Goal: Task Accomplishment & Management: Manage account settings

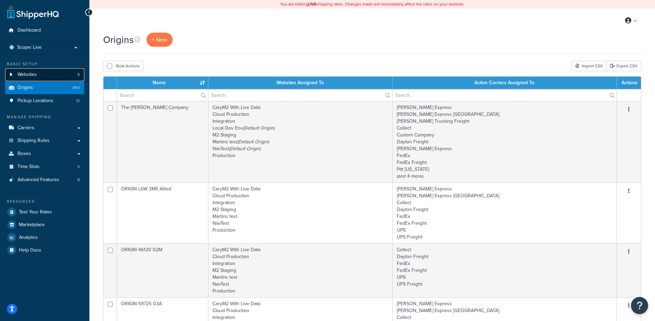
click at [49, 76] on link "Websites 8" at bounding box center [44, 74] width 79 height 13
click at [49, 85] on link "Origins 864" at bounding box center [44, 87] width 79 height 13
click at [41, 130] on link "Carriers" at bounding box center [44, 128] width 79 height 13
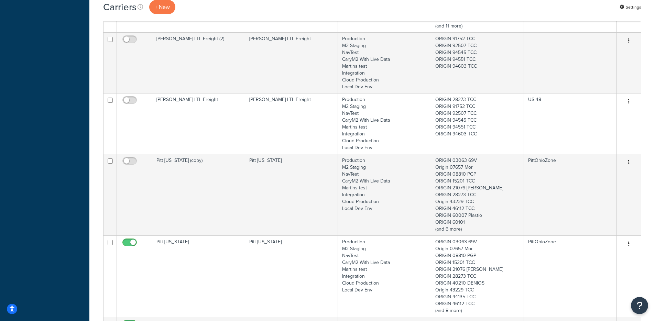
scroll to position [1077, 0]
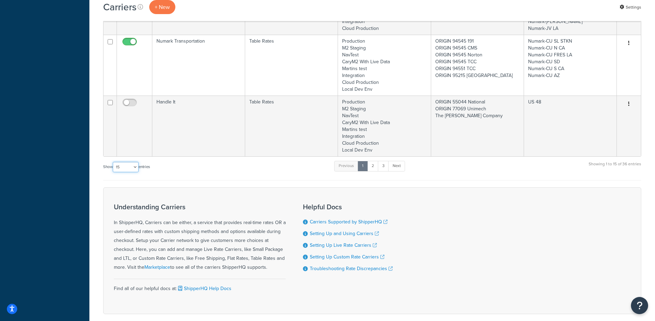
click at [131, 162] on select "10 15 25 50 100" at bounding box center [126, 167] width 26 height 10
select select "100"
click at [113, 172] on select "10 15 25 50 100" at bounding box center [126, 167] width 26 height 10
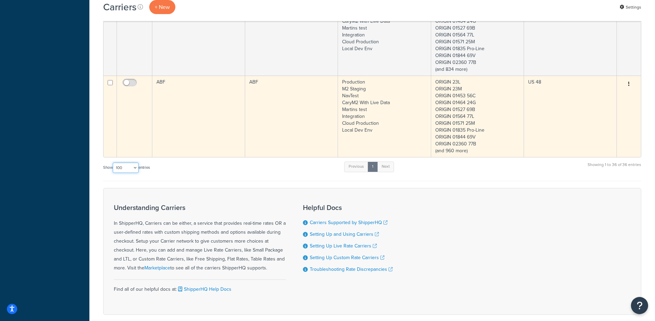
scroll to position [2594, 0]
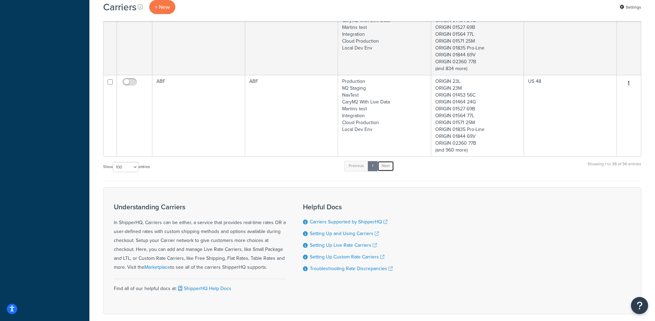
click at [383, 161] on link "Next" at bounding box center [385, 166] width 17 height 10
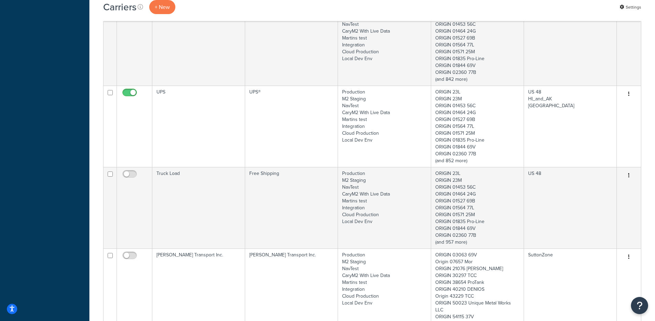
scroll to position [1059, 0]
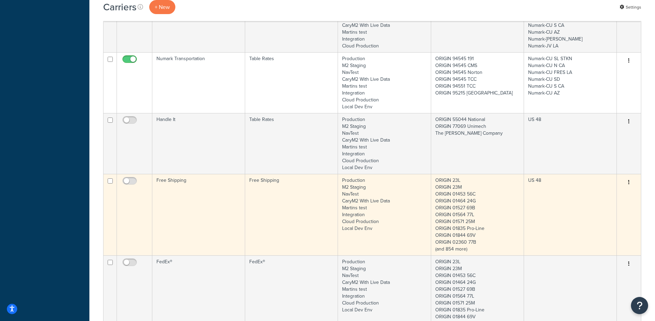
click at [301, 174] on td "Free Shipping" at bounding box center [291, 214] width 93 height 81
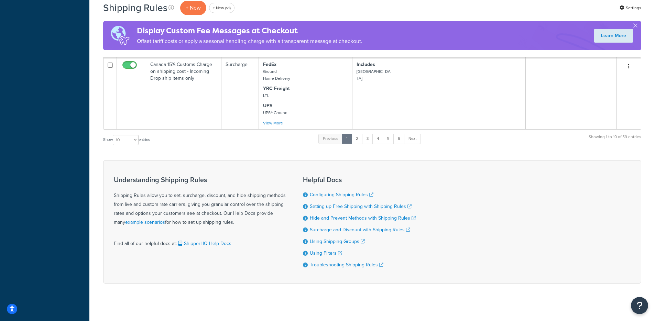
scroll to position [615, 0]
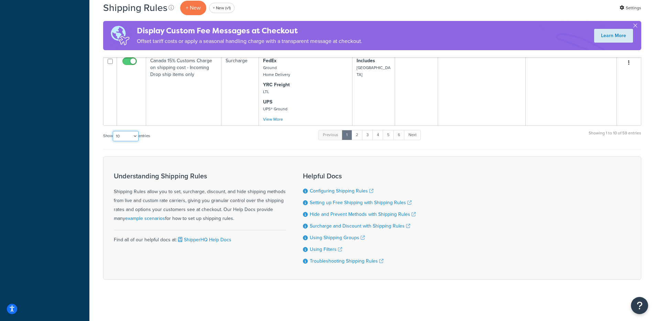
click at [123, 135] on select "10 15 25 50 100 1000" at bounding box center [126, 136] width 26 height 10
select select "1000"
click at [113, 131] on select "10 15 25 50 100 1000" at bounding box center [126, 136] width 26 height 10
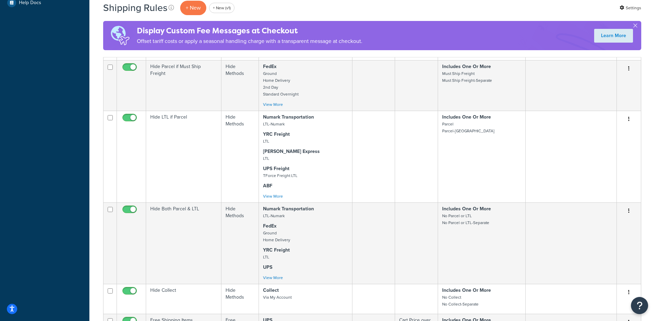
scroll to position [0, 0]
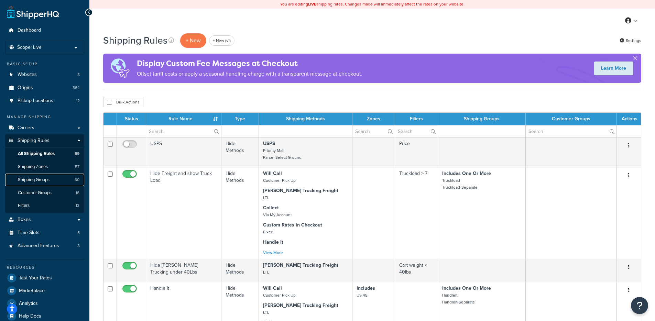
drag, startPoint x: 50, startPoint y: 182, endPoint x: 179, endPoint y: 119, distance: 143.8
click at [49, 182] on span "Shipping Groups" at bounding box center [34, 180] width 32 height 6
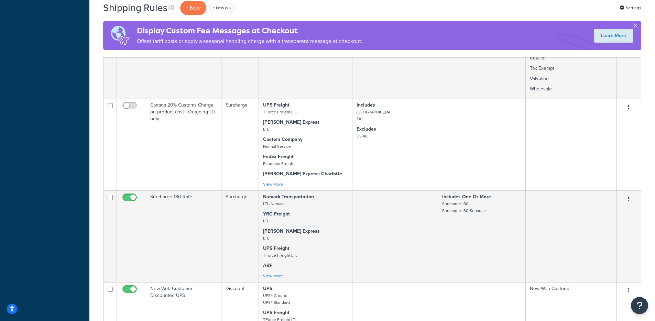
scroll to position [3520, 0]
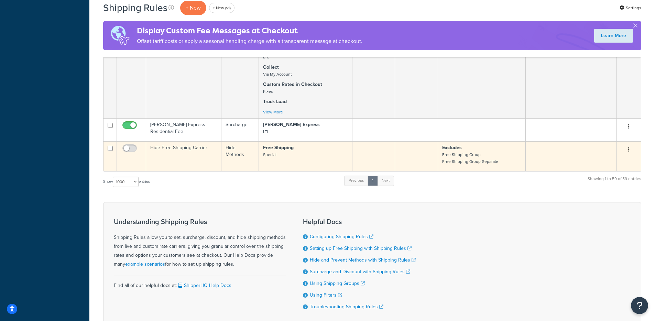
click at [628, 147] on icon "button" at bounding box center [628, 149] width 1 height 5
click at [617, 156] on link "Edit" at bounding box center [606, 163] width 54 height 14
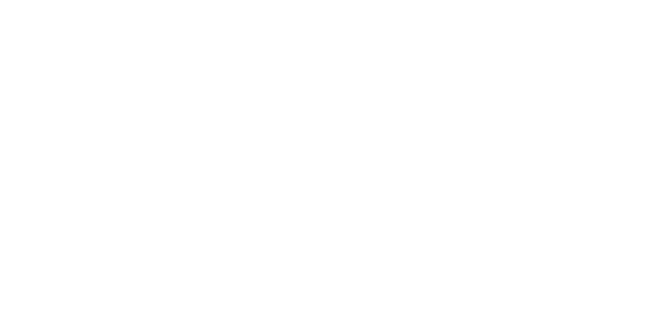
select select "free"
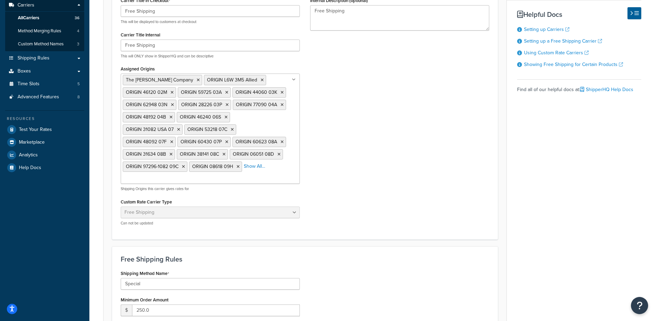
scroll to position [273, 0]
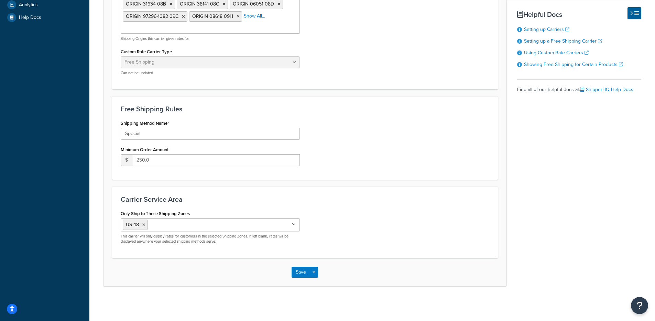
click at [349, 114] on div "Free Shipping Rules Shipping Method Name Special Minimum Order Amount $ 250.0" at bounding box center [305, 137] width 386 height 83
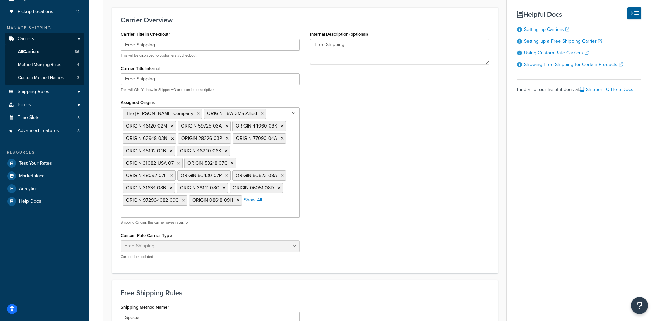
scroll to position [0, 0]
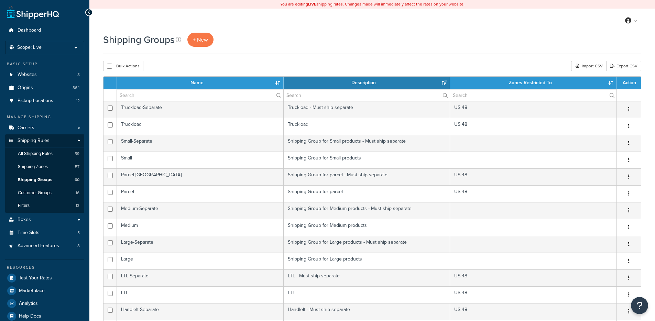
select select "15"
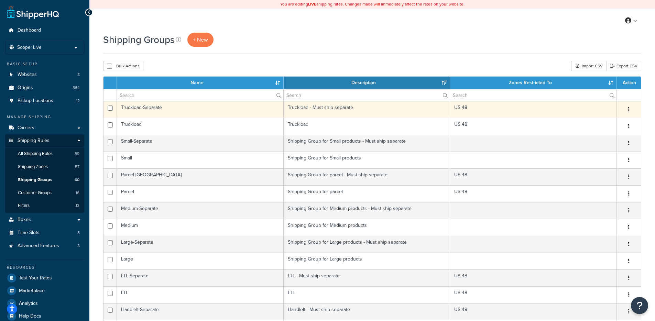
click at [215, 115] on td "Truckload-Separate" at bounding box center [200, 109] width 167 height 17
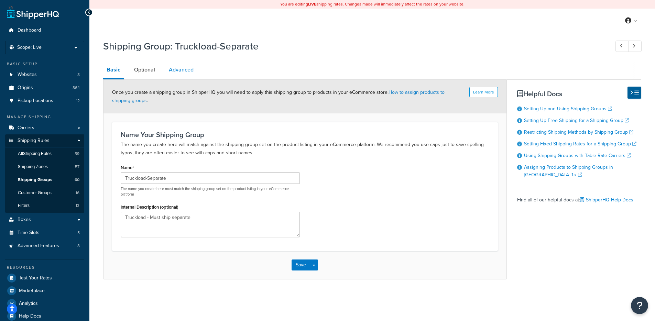
click at [166, 73] on link "Advanced" at bounding box center [181, 70] width 32 height 16
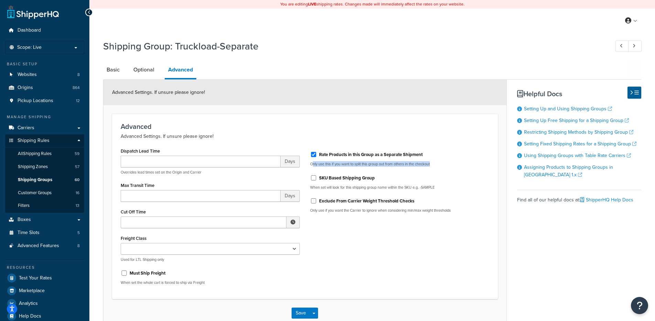
drag, startPoint x: 432, startPoint y: 165, endPoint x: 312, endPoint y: 166, distance: 120.3
click at [313, 166] on p "Only use this if you want to split this group out from others in the checkout" at bounding box center [399, 163] width 179 height 5
click at [268, 121] on div "Advanced Advanced Settings. If unsure please ignore! Dispatch Lead Time Days Ov…" at bounding box center [305, 206] width 386 height 185
drag, startPoint x: 443, startPoint y: 164, endPoint x: 310, endPoint y: 165, distance: 133.0
click at [310, 165] on p "Only use this if you want to split this group out from others in the checkout" at bounding box center [399, 163] width 179 height 5
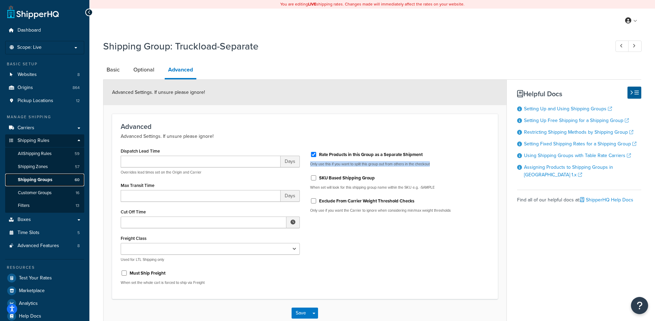
click at [53, 175] on link "Shipping Groups 60" at bounding box center [44, 180] width 79 height 13
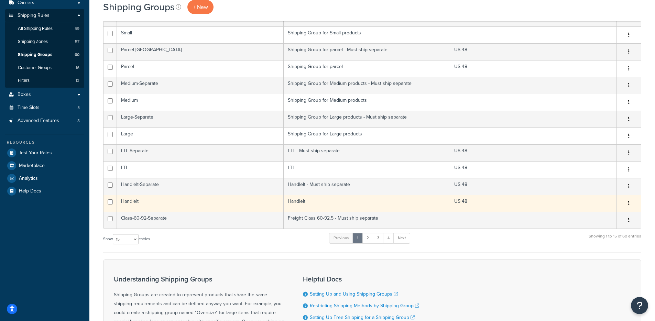
scroll to position [241, 0]
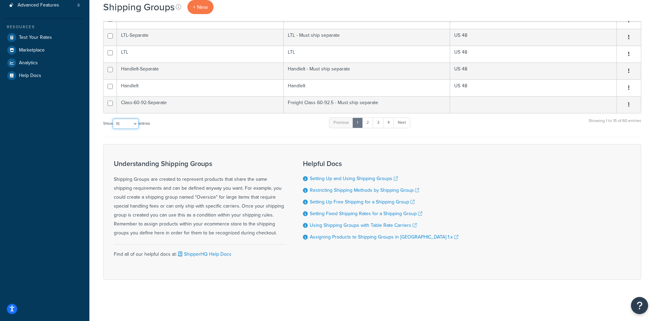
click at [124, 123] on select "10 15 25 50 100" at bounding box center [126, 124] width 26 height 10
select select "100"
click at [113, 129] on select "10 15 25 50 100" at bounding box center [126, 124] width 26 height 10
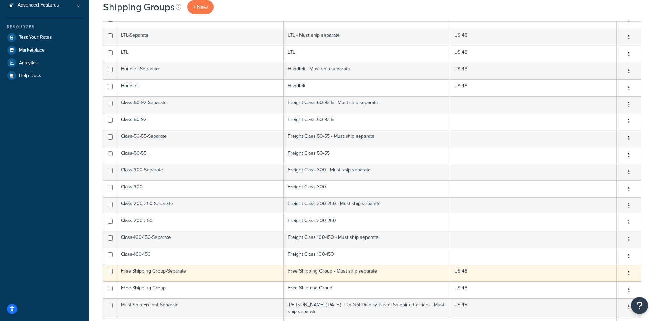
click at [277, 275] on td "Free Shipping Group-Separate" at bounding box center [200, 273] width 167 height 17
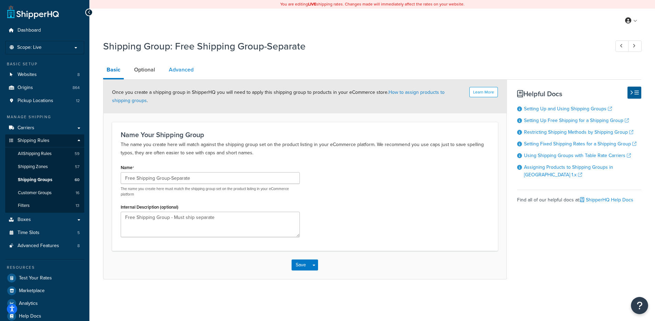
click at [191, 75] on link "Advanced" at bounding box center [181, 70] width 32 height 16
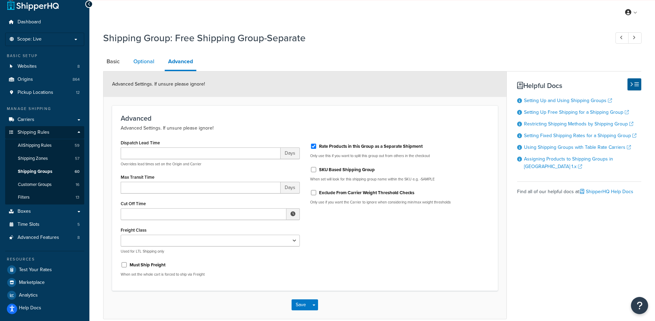
scroll to position [12, 0]
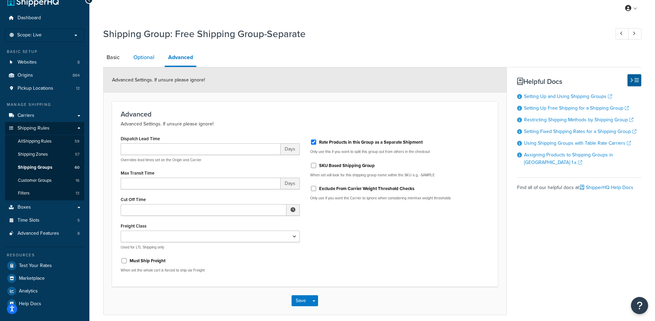
click at [137, 58] on link "Optional" at bounding box center [144, 57] width 28 height 16
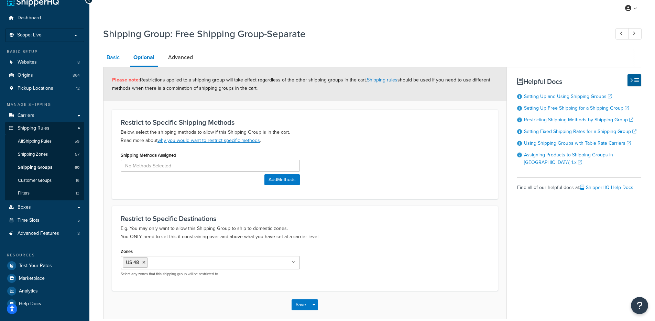
click at [114, 58] on link "Basic" at bounding box center [113, 57] width 20 height 16
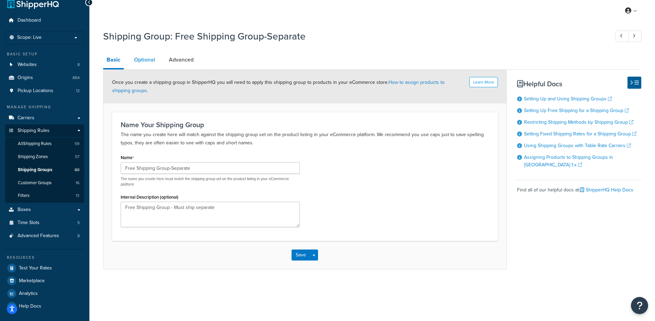
scroll to position [10, 0]
click at [148, 59] on link "Optional" at bounding box center [145, 60] width 28 height 16
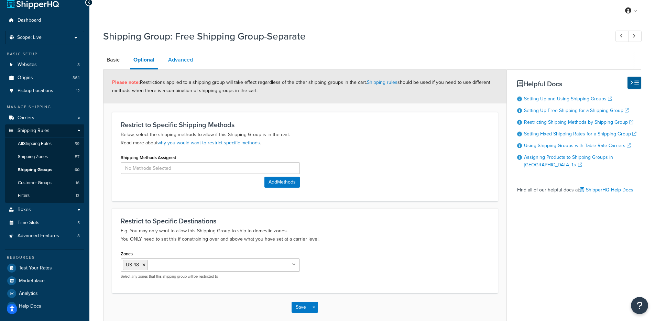
click at [193, 60] on link "Advanced" at bounding box center [181, 60] width 32 height 16
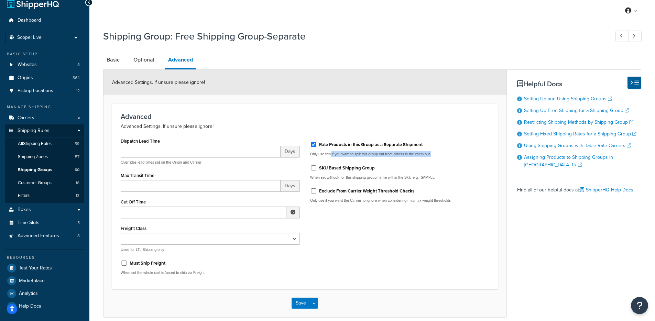
drag, startPoint x: 452, startPoint y: 158, endPoint x: 330, endPoint y: 157, distance: 122.0
click at [330, 157] on div "Rate Products in this Group as a Separate Shipment Only use this if you want to…" at bounding box center [399, 172] width 189 height 72
drag, startPoint x: 119, startPoint y: 127, endPoint x: 197, endPoint y: 130, distance: 78.0
click at [197, 130] on div "Advanced Advanced Settings. If unsure please ignore! Dispatch Lead Time Days Ov…" at bounding box center [305, 196] width 386 height 185
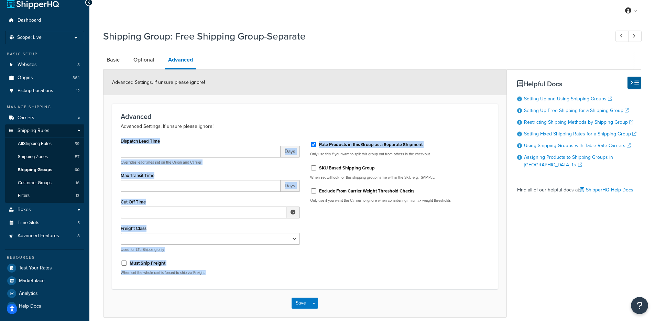
drag, startPoint x: 442, startPoint y: 151, endPoint x: 258, endPoint y: 125, distance: 186.0
click at [275, 130] on div "Advanced Advanced Settings. If unsure please ignore! Dispatch Lead Time Days Ov…" at bounding box center [305, 196] width 386 height 185
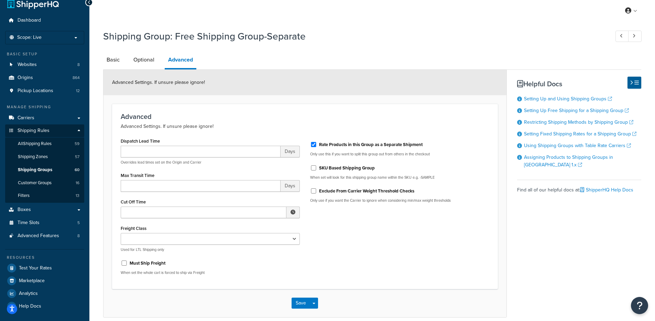
click at [177, 116] on h3 "Advanced" at bounding box center [305, 117] width 368 height 8
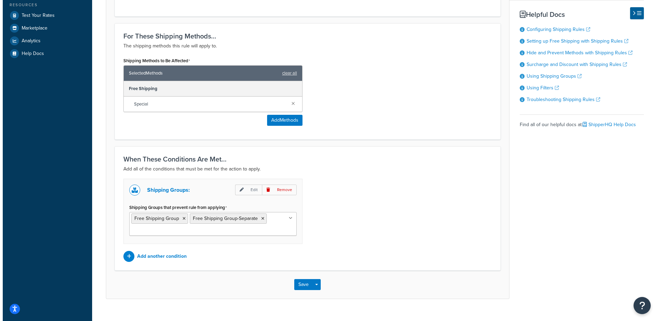
scroll to position [276, 0]
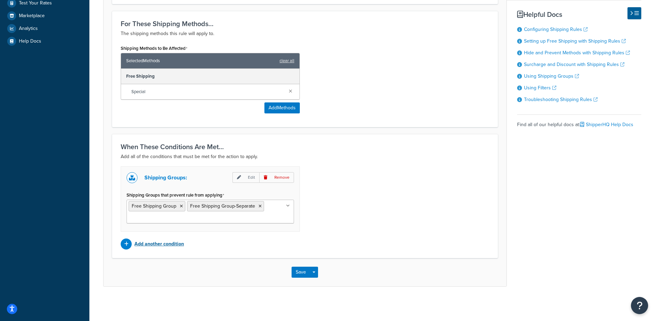
click at [151, 248] on p "Add another condition" at bounding box center [158, 244] width 49 height 10
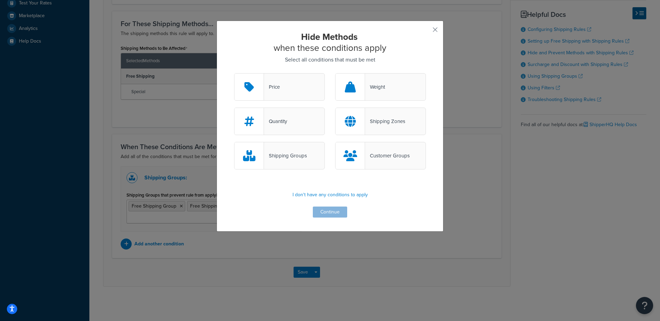
click at [287, 159] on div "Shipping Groups" at bounding box center [285, 156] width 43 height 10
click at [0, 0] on input "Shipping Groups" at bounding box center [0, 0] width 0 height 0
click at [328, 211] on button "Continue" at bounding box center [330, 211] width 34 height 11
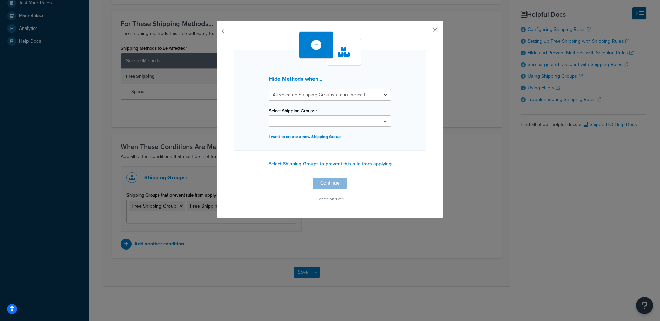
click at [305, 122] on input "Select Shipping Groups" at bounding box center [301, 122] width 61 height 8
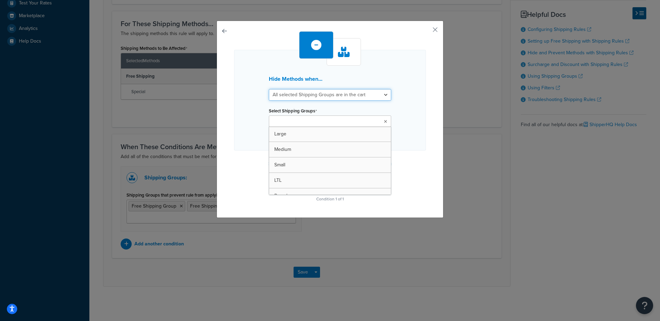
click at [336, 96] on select "All selected Shipping Groups are in the cart Any selected Shipping Groups are i…" at bounding box center [330, 95] width 122 height 12
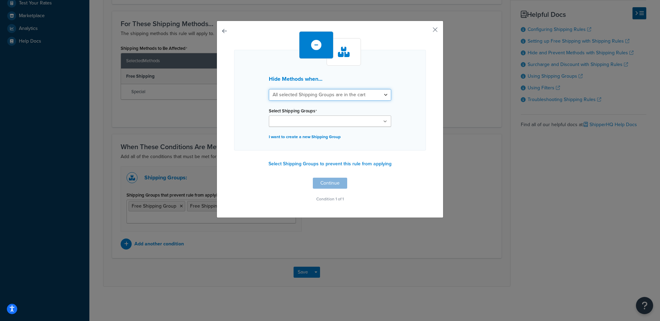
select select "any"
click at [269, 89] on select "All selected Shipping Groups are in the cart Any selected Shipping Groups are i…" at bounding box center [330, 95] width 122 height 12
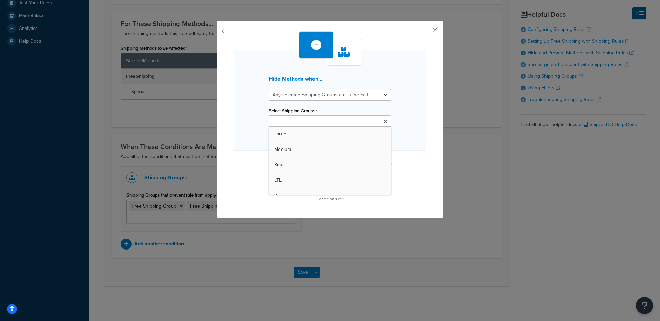
click at [322, 121] on ul at bounding box center [330, 120] width 122 height 11
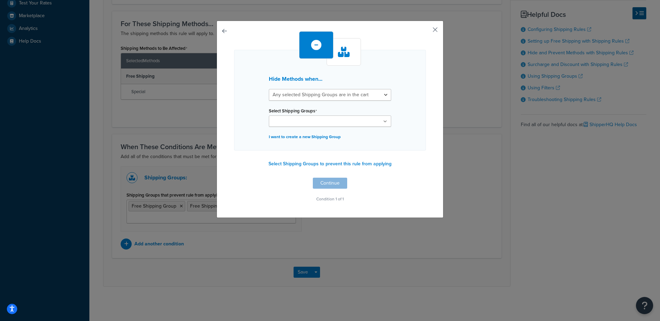
click at [426, 31] on button "button" at bounding box center [425, 32] width 2 height 2
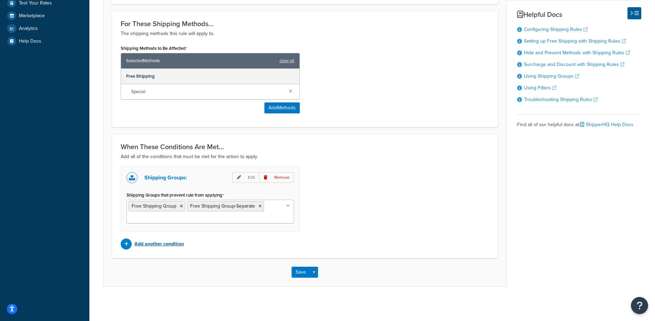
click at [174, 243] on p "Add another condition" at bounding box center [158, 244] width 49 height 10
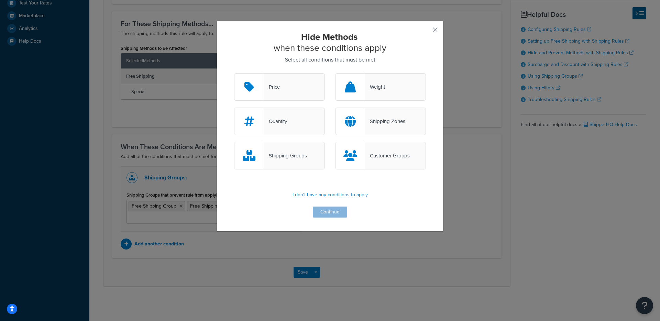
click at [284, 160] on div "Shipping Groups" at bounding box center [285, 156] width 43 height 10
click at [0, 0] on input "Shipping Groups" at bounding box center [0, 0] width 0 height 0
click at [318, 212] on button "Continue" at bounding box center [330, 211] width 34 height 11
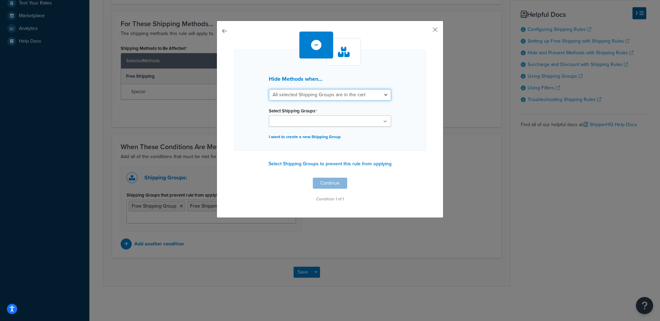
click at [317, 91] on select "All selected Shipping Groups are in the cart Any selected Shipping Groups are i…" at bounding box center [330, 95] width 122 height 12
select select "any"
click at [269, 89] on select "All selected Shipping Groups are in the cart Any selected Shipping Groups are i…" at bounding box center [330, 95] width 122 height 12
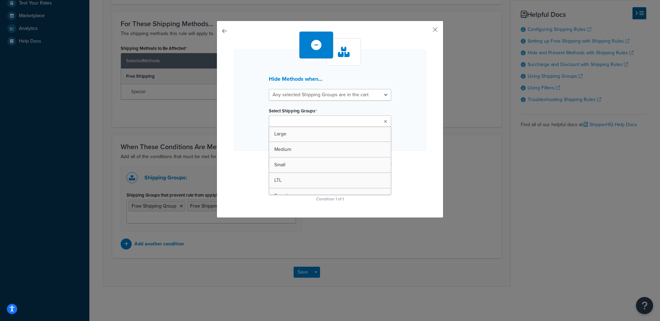
click at [307, 120] on input "Select Shipping Groups" at bounding box center [301, 122] width 61 height 8
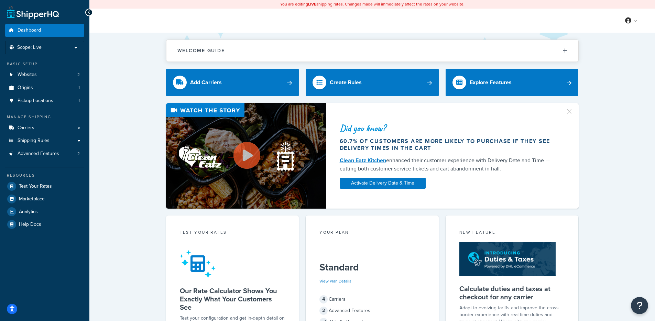
click at [606, 91] on div "Welcome Guide ShipperHQ: An Overview Carrier Setup Shipping Rules Overview Comm…" at bounding box center [371, 289] width 565 height 513
click at [65, 80] on link "Websites 2" at bounding box center [44, 74] width 79 height 13
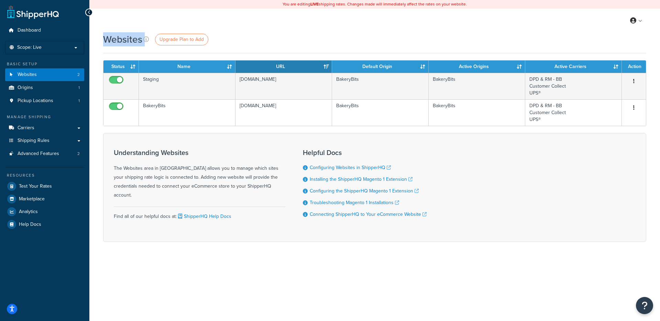
drag, startPoint x: 287, startPoint y: 40, endPoint x: 106, endPoint y: 38, distance: 180.7
click at [106, 38] on div "Websites Upgrade Plan to Add" at bounding box center [374, 39] width 543 height 13
click at [106, 38] on h1 "Websites" at bounding box center [122, 39] width 39 height 13
drag, startPoint x: 116, startPoint y: 38, endPoint x: 361, endPoint y: 43, distance: 245.7
click at [360, 43] on div "Websites Upgrade Plan to Add" at bounding box center [374, 39] width 543 height 13
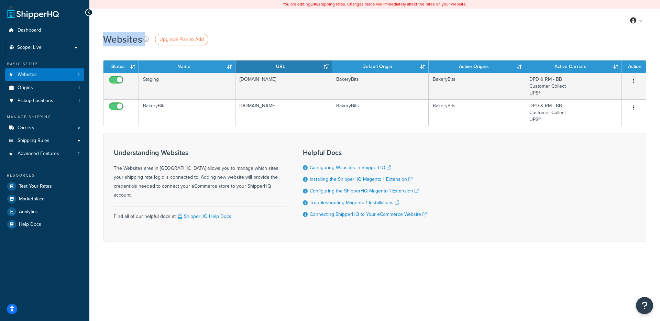
click at [361, 43] on div "Websites Upgrade Plan to Add" at bounding box center [374, 39] width 543 height 13
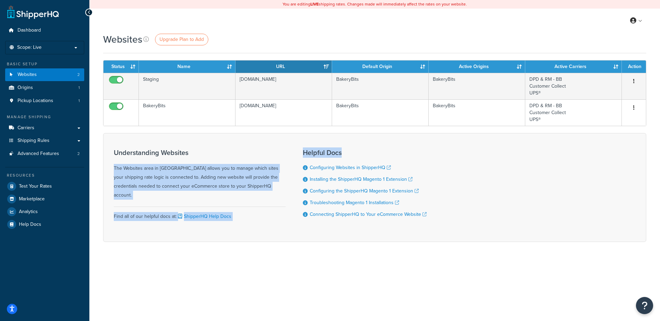
drag, startPoint x: 290, startPoint y: 151, endPoint x: 389, endPoint y: 151, distance: 98.3
click at [389, 151] on div "Understanding Websites The Websites area in ShipperHQ allows you to manage whic…" at bounding box center [374, 187] width 543 height 109
click at [389, 151] on h3 "Helpful Docs" at bounding box center [365, 153] width 124 height 8
drag, startPoint x: 340, startPoint y: 152, endPoint x: 121, endPoint y: 155, distance: 219.9
click at [122, 154] on div "Understanding Websites The Websites area in ShipperHQ allows you to manage whic…" at bounding box center [374, 187] width 543 height 109
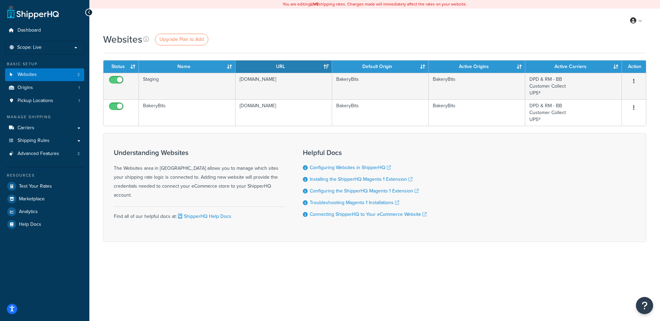
click at [121, 155] on h3 "Understanding Websites" at bounding box center [200, 153] width 172 height 8
drag, startPoint x: 113, startPoint y: 155, endPoint x: 197, endPoint y: 152, distance: 83.5
click at [197, 152] on div "Understanding Websites The Websites area in ShipperHQ allows you to manage whic…" at bounding box center [374, 187] width 543 height 109
click at [197, 152] on h3 "Understanding Websites" at bounding box center [200, 153] width 172 height 8
click at [36, 126] on link "Carriers" at bounding box center [44, 128] width 79 height 13
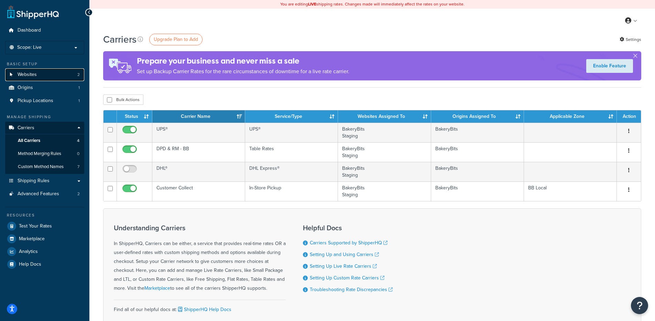
click at [46, 68] on link "Websites 2" at bounding box center [44, 74] width 79 height 13
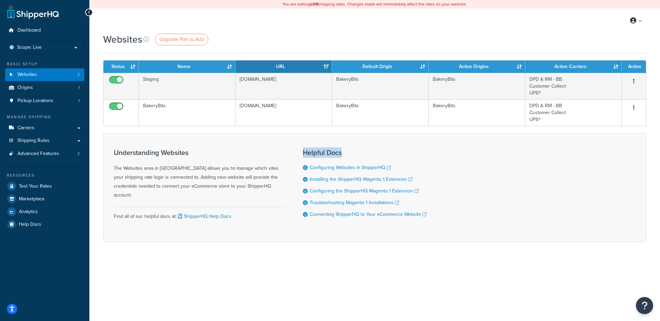
drag, startPoint x: 350, startPoint y: 152, endPoint x: 298, endPoint y: 152, distance: 51.9
click at [298, 152] on div "Understanding Websites The Websites area in ShipperHQ allows you to manage whic…" at bounding box center [374, 187] width 543 height 109
click at [45, 131] on link "Carriers" at bounding box center [44, 128] width 79 height 13
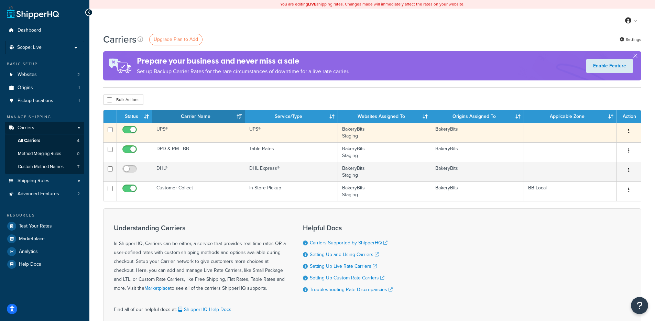
click at [198, 133] on td "UPS®" at bounding box center [198, 133] width 93 height 20
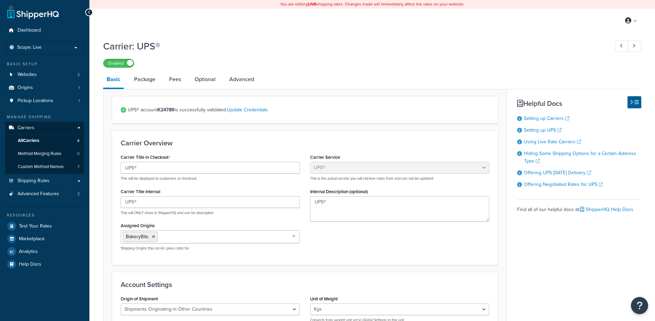
select select "ups"
select select "row"
select select "kg"
click at [141, 82] on link "Package" at bounding box center [145, 79] width 28 height 16
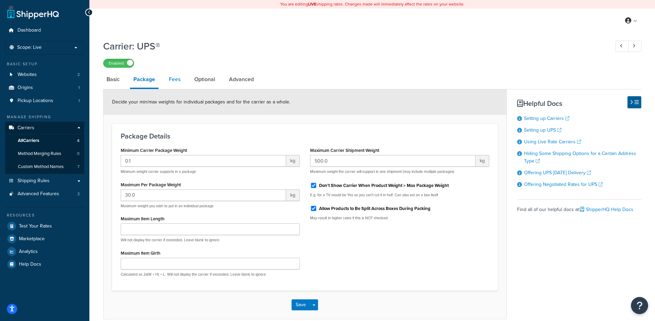
click at [180, 79] on link "Fees" at bounding box center [174, 79] width 19 height 16
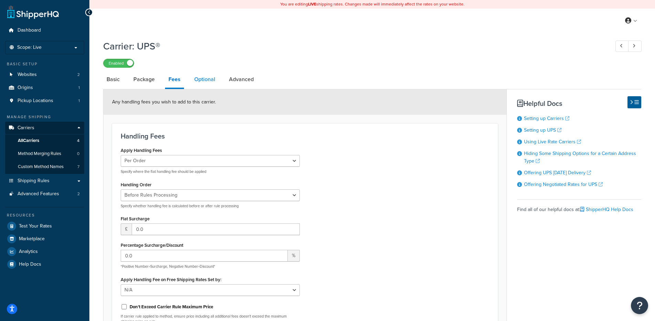
click at [200, 79] on link "Optional" at bounding box center [205, 79] width 28 height 16
select select "business"
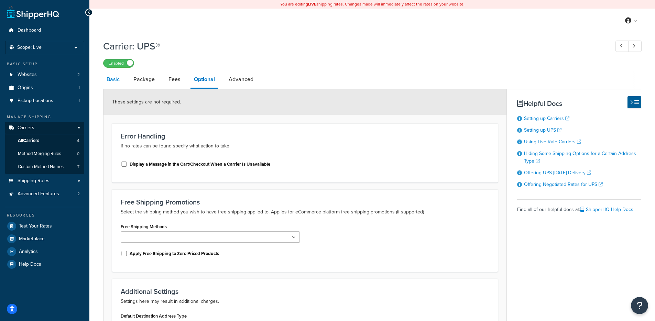
click at [112, 81] on link "Basic" at bounding box center [113, 79] width 20 height 16
click at [112, 82] on link "Basic" at bounding box center [113, 79] width 20 height 16
select select "ups"
select select "row"
select select "kg"
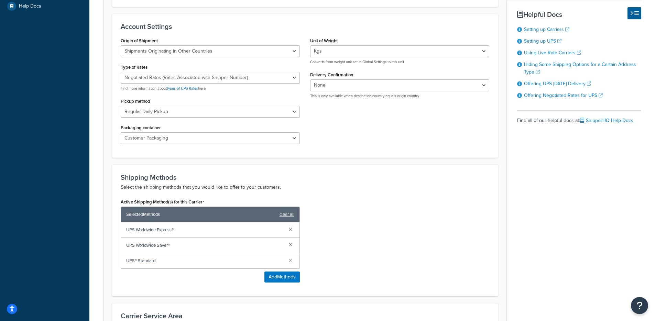
scroll to position [373, 0]
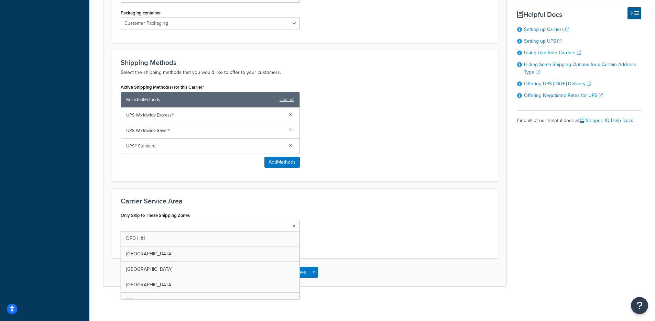
drag, startPoint x: 165, startPoint y: 225, endPoint x: 169, endPoint y: 224, distance: 4.9
click at [165, 225] on input "Only Ship to These Shipping Zones" at bounding box center [153, 226] width 61 height 8
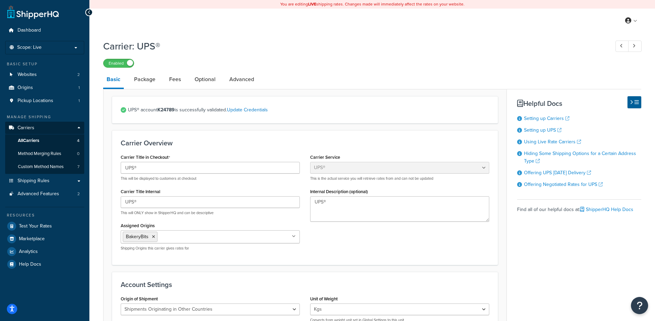
select select "ups"
select select "row"
select select "kg"
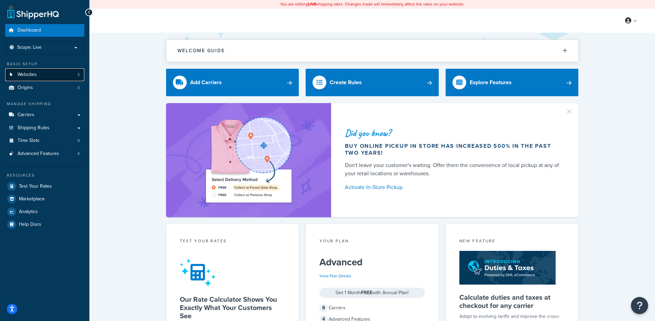
click at [53, 76] on link "Websites 2" at bounding box center [44, 74] width 79 height 13
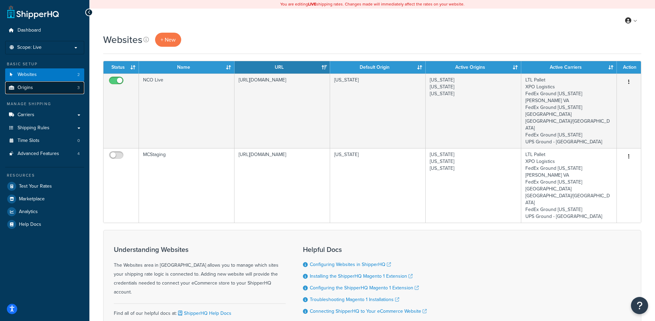
click at [67, 88] on link "Origins 3" at bounding box center [44, 87] width 79 height 13
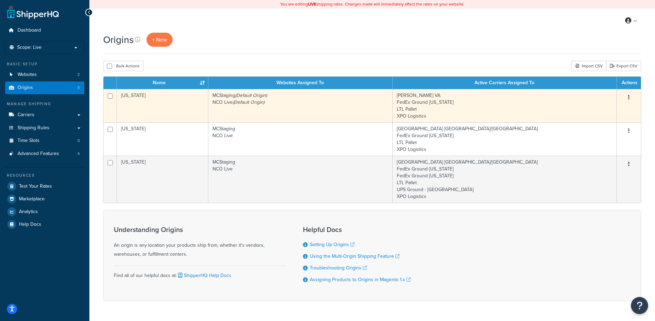
click at [167, 118] on td "[US_STATE]" at bounding box center [162, 105] width 91 height 33
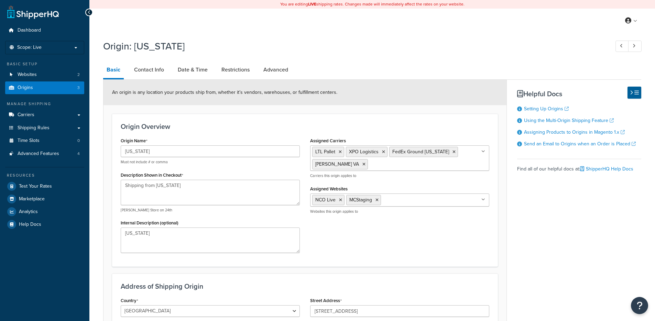
select select "46"
click at [46, 85] on link "Origins 3" at bounding box center [44, 87] width 79 height 13
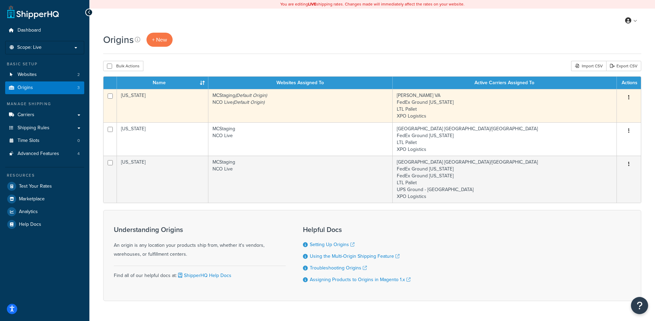
click at [163, 109] on td "[US_STATE]" at bounding box center [162, 105] width 91 height 33
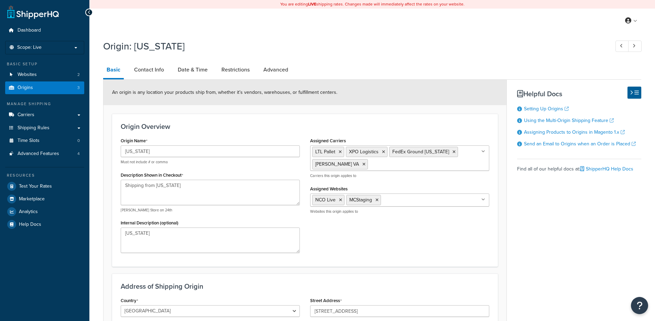
select select "46"
click at [71, 85] on link "Origins 3" at bounding box center [44, 87] width 79 height 13
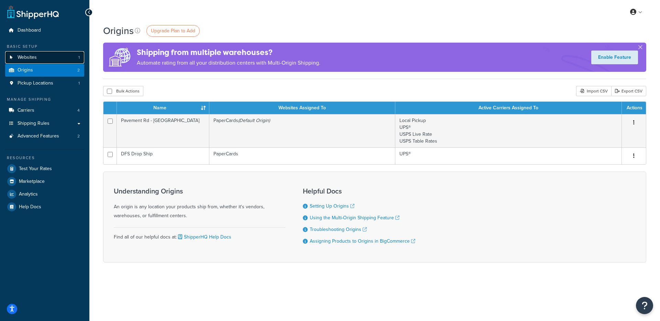
click at [43, 57] on link "Websites 1" at bounding box center [44, 57] width 79 height 13
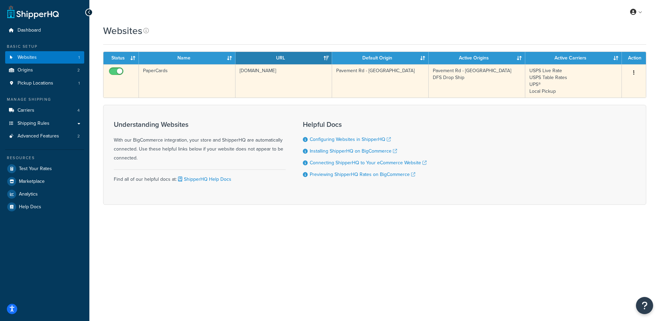
click at [256, 80] on td "papercards.mybigcommerce.com" at bounding box center [283, 80] width 97 height 33
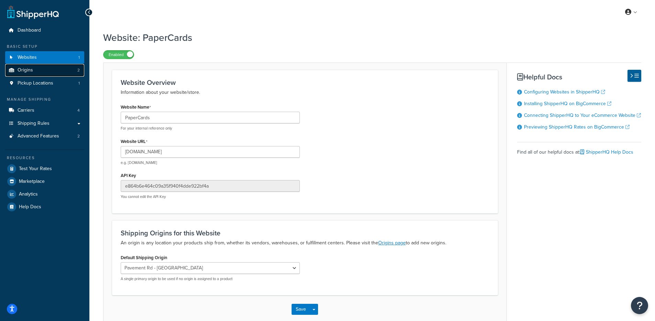
click at [37, 69] on link "Origins 2" at bounding box center [44, 70] width 79 height 13
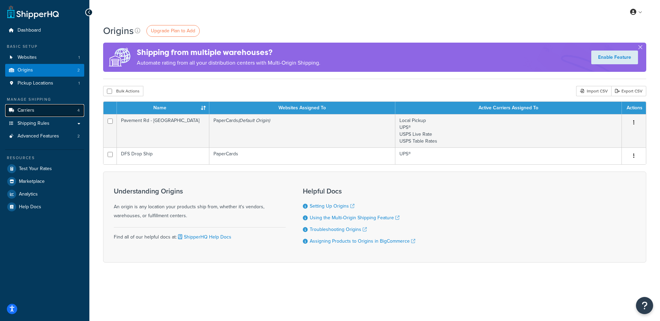
click at [35, 106] on link "Carriers 4" at bounding box center [44, 110] width 79 height 13
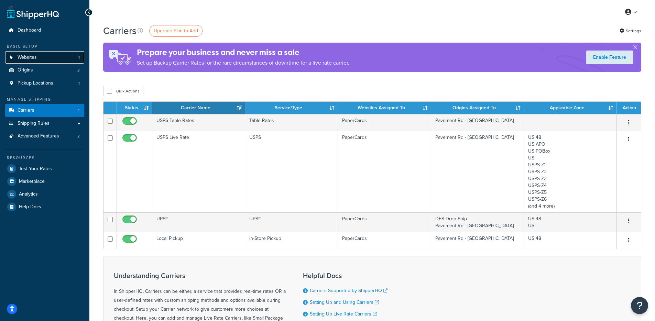
click at [53, 51] on link "Websites 1" at bounding box center [44, 57] width 79 height 13
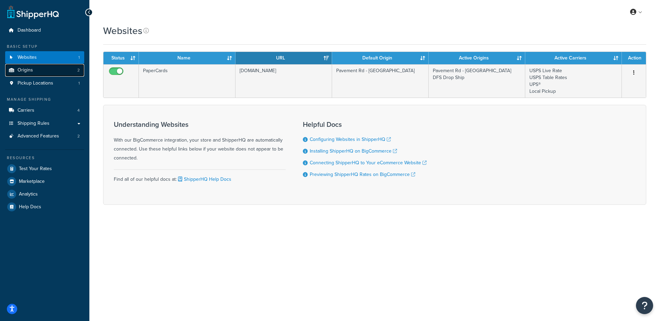
click at [52, 71] on link "Origins 2" at bounding box center [44, 70] width 79 height 13
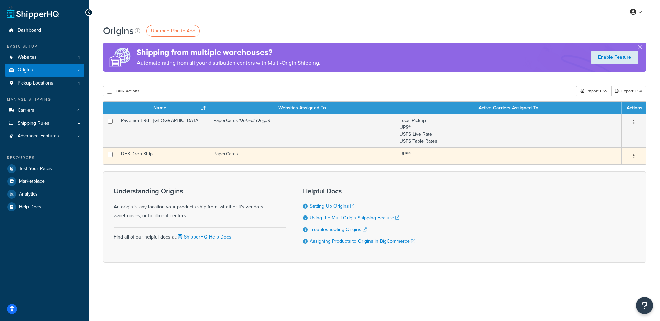
click at [225, 162] on td "PaperCards" at bounding box center [302, 155] width 186 height 17
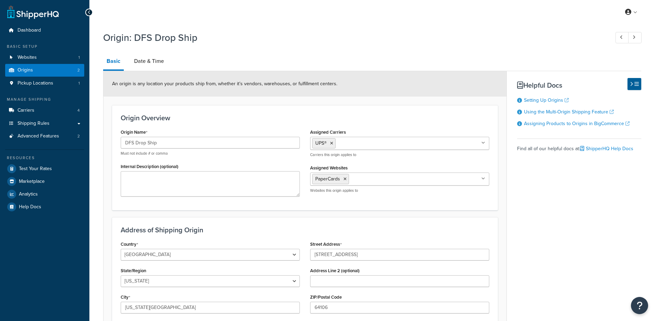
select select "25"
click at [157, 68] on link "Date & Time" at bounding box center [149, 61] width 37 height 16
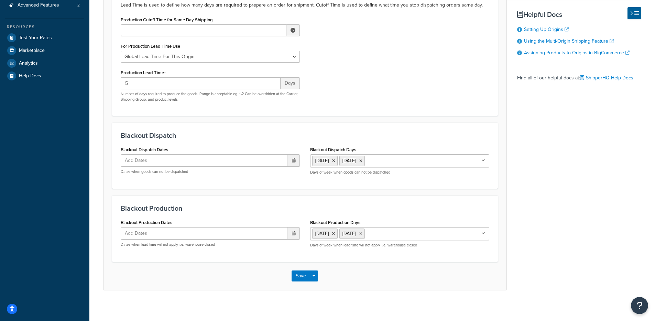
scroll to position [134, 0]
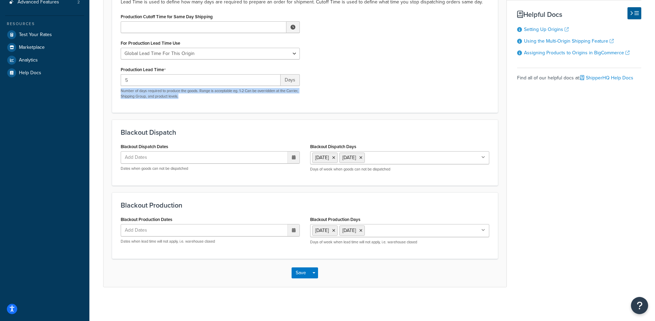
drag, startPoint x: 120, startPoint y: 92, endPoint x: 239, endPoint y: 95, distance: 118.9
click at [239, 95] on div "Production Cutoff Time for Same Day Shipping ▲ 12 ▼ : ▲ 00 ▼ ▲ AM ▼ For Product…" at bounding box center [209, 58] width 189 height 92
click at [241, 97] on p "Number of days required to produce the goods. Range is acceptable eg. 1-2 Can b…" at bounding box center [210, 93] width 179 height 11
drag, startPoint x: 244, startPoint y: 97, endPoint x: 211, endPoint y: 107, distance: 34.1
click at [202, 91] on p "Number of days required to produce the goods. Range is acceptable eg. 1-2 Can b…" at bounding box center [210, 93] width 179 height 11
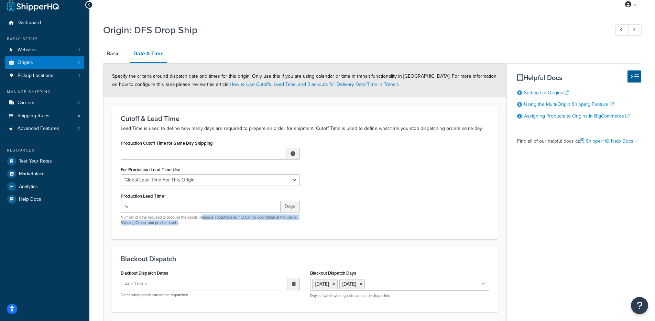
scroll to position [0, 0]
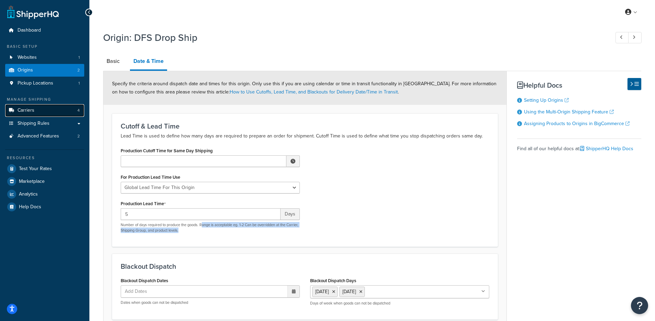
click at [47, 108] on link "Carriers 4" at bounding box center [44, 110] width 79 height 13
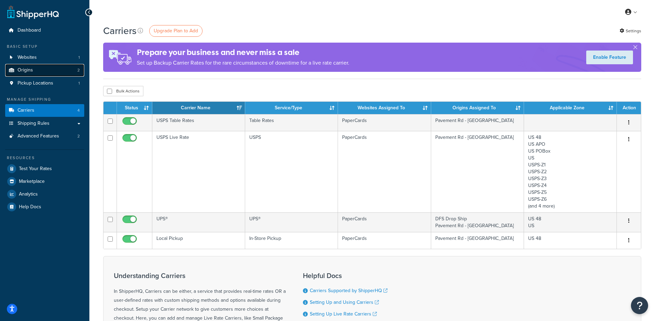
click at [35, 74] on link "Origins 2" at bounding box center [44, 70] width 79 height 13
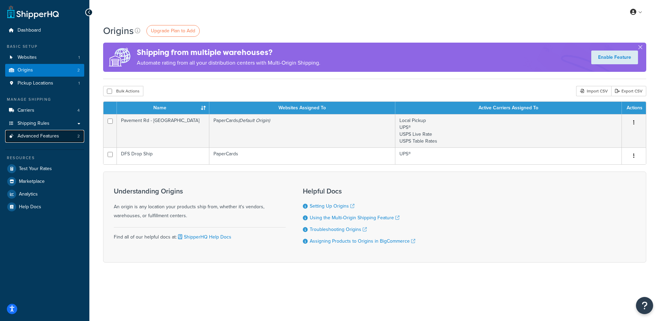
click at [57, 136] on span "Advanced Features" at bounding box center [39, 136] width 42 height 6
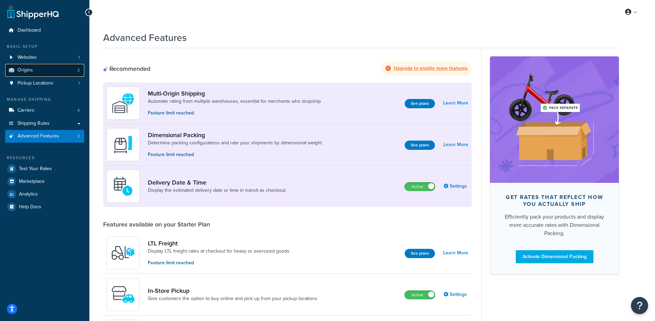
click at [31, 74] on link "Origins 2" at bounding box center [44, 70] width 79 height 13
